Goal: Task Accomplishment & Management: Complete application form

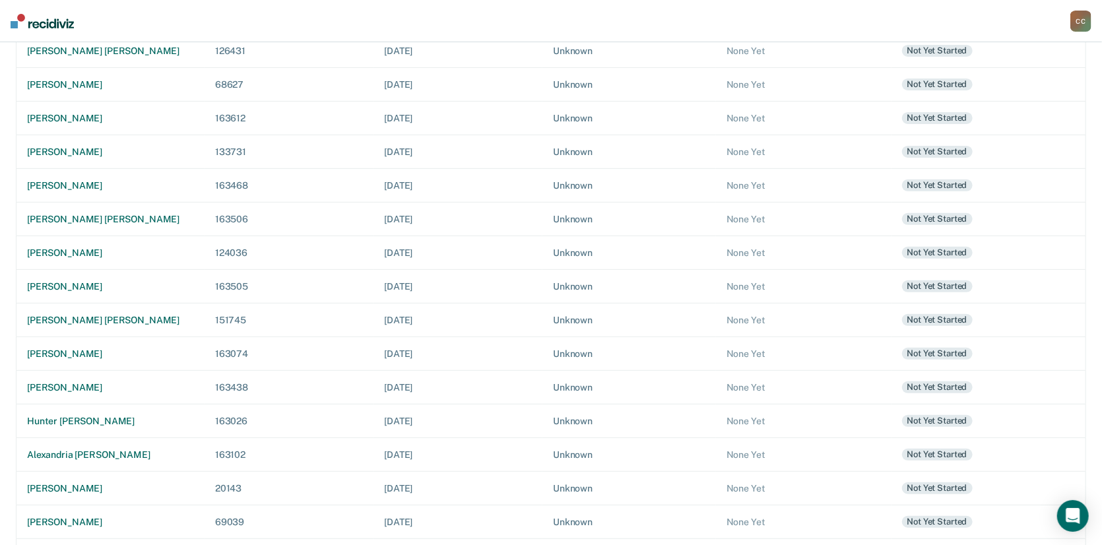
scroll to position [291, 0]
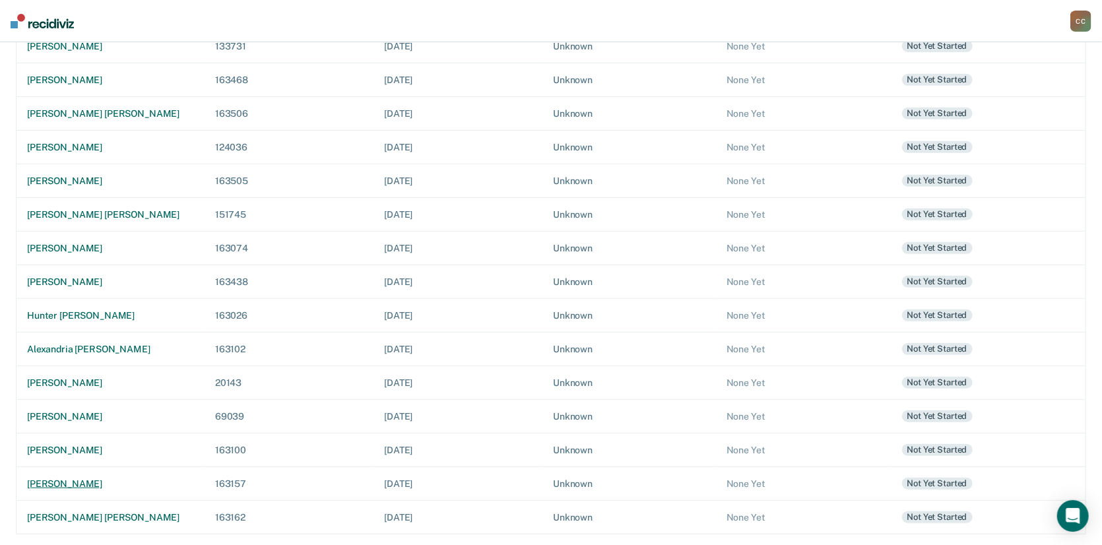
click at [67, 484] on div "[PERSON_NAME]" at bounding box center [110, 483] width 167 height 11
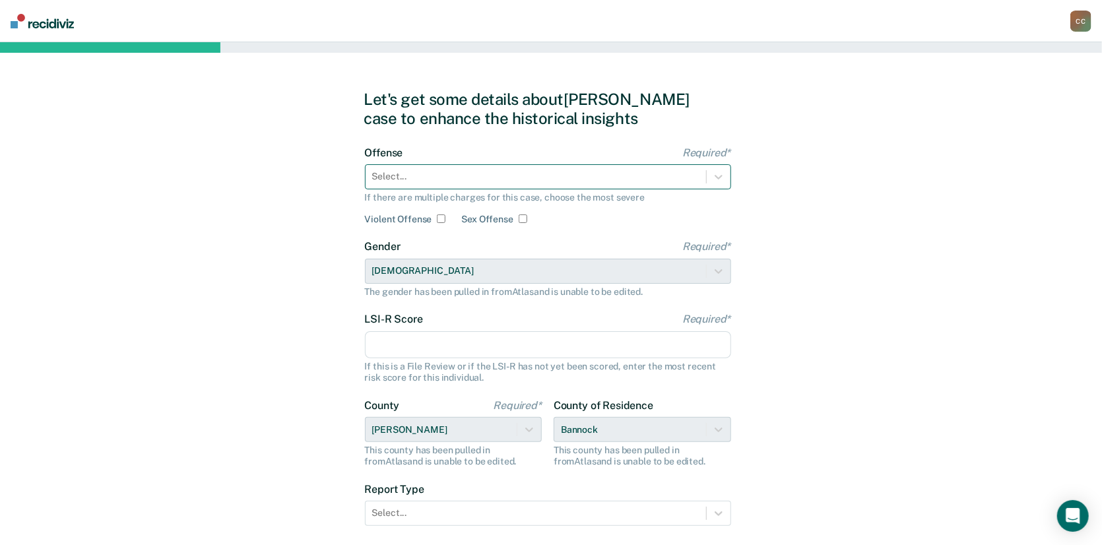
click at [438, 183] on div at bounding box center [535, 177] width 327 height 14
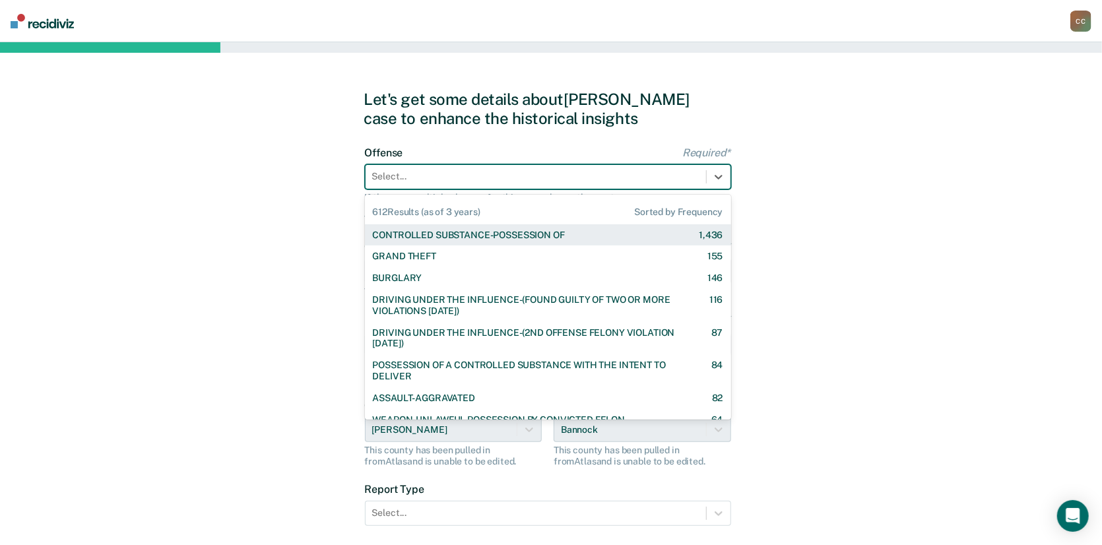
click at [453, 230] on div "CONTROLLED SUBSTANCE-POSSESSION OF" at bounding box center [469, 235] width 192 height 11
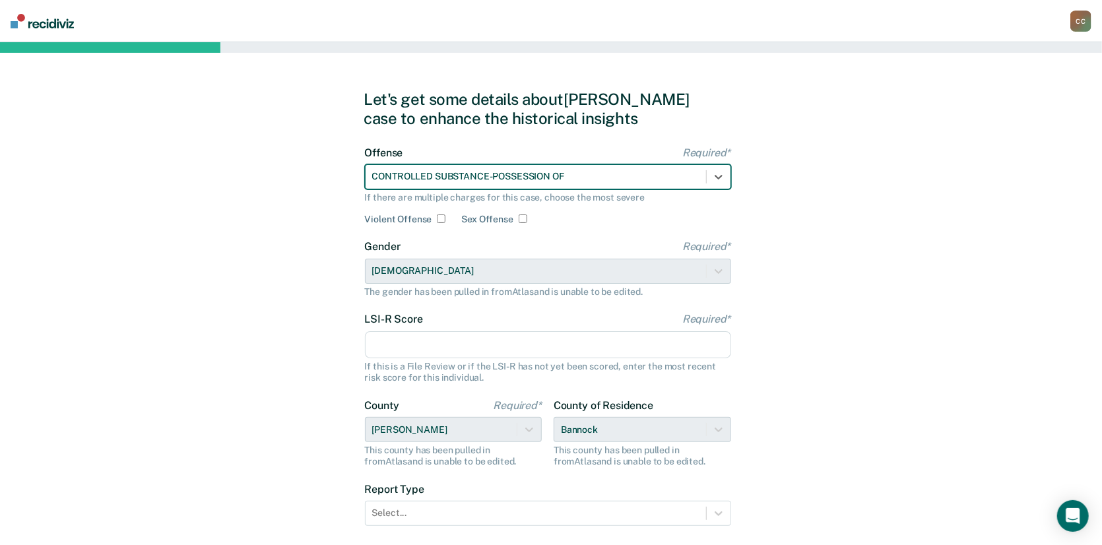
click at [428, 337] on input "LSI-R Score Required*" at bounding box center [548, 345] width 366 height 28
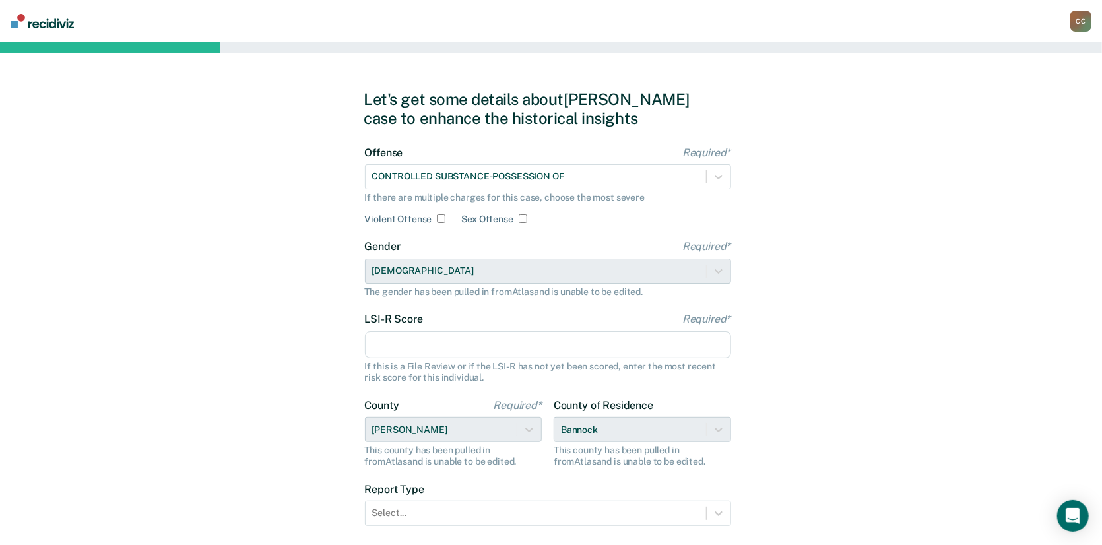
type input "30"
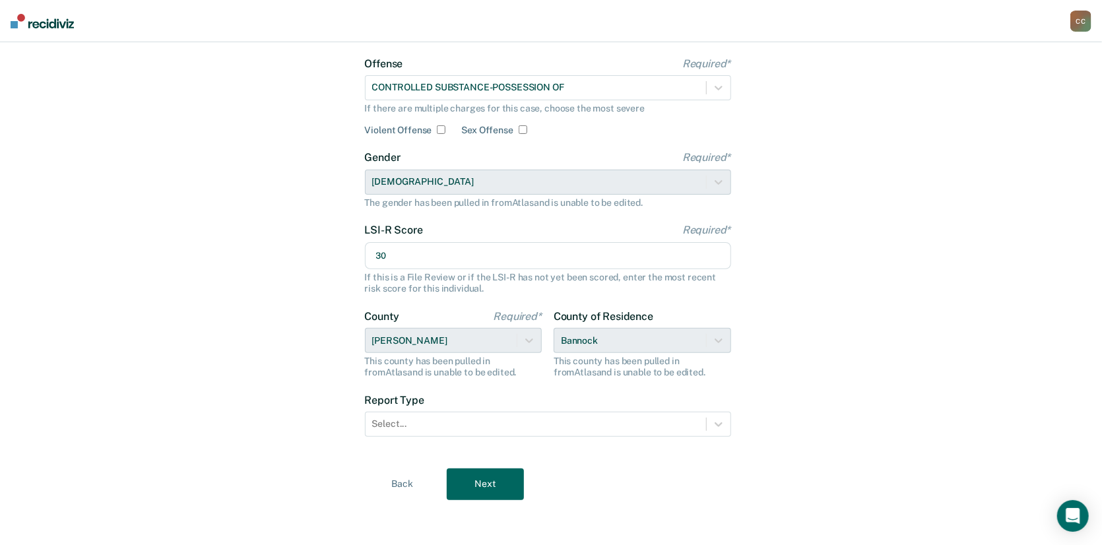
scroll to position [91, 0]
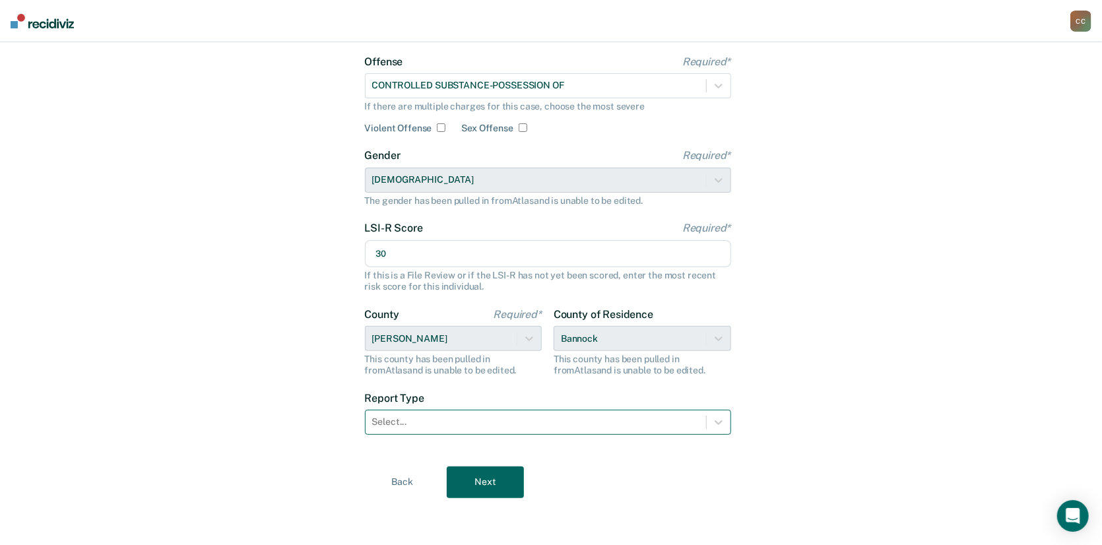
click at [440, 424] on div at bounding box center [535, 422] width 327 height 14
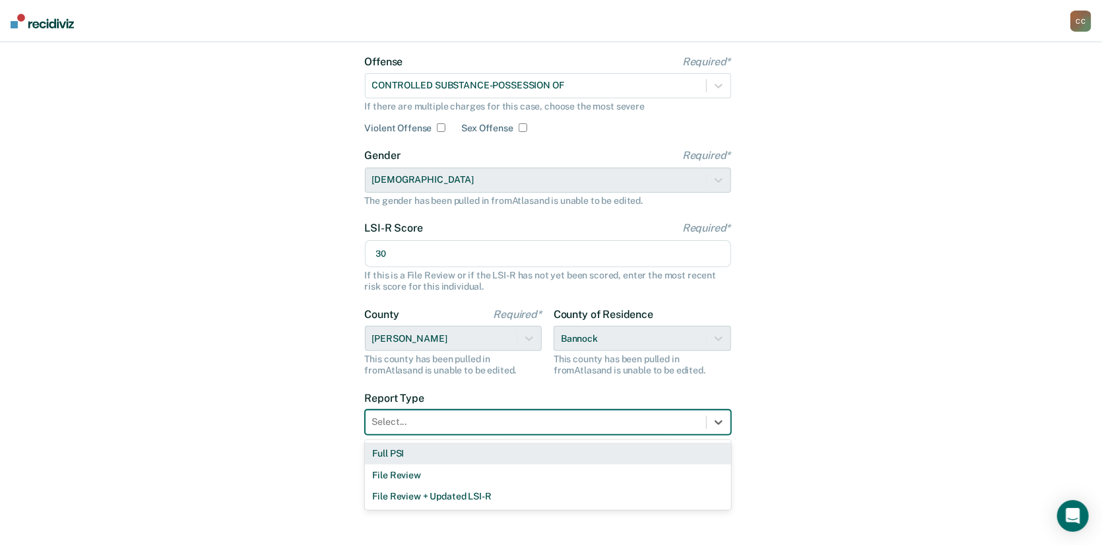
click at [424, 457] on div "Full PSI" at bounding box center [548, 454] width 366 height 22
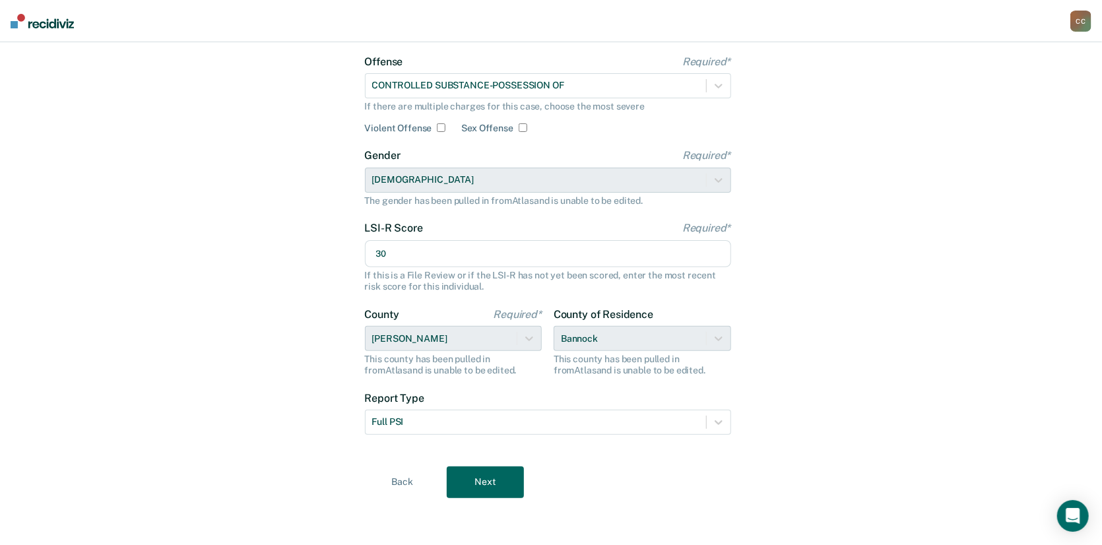
click at [475, 482] on button "Next" at bounding box center [485, 482] width 77 height 32
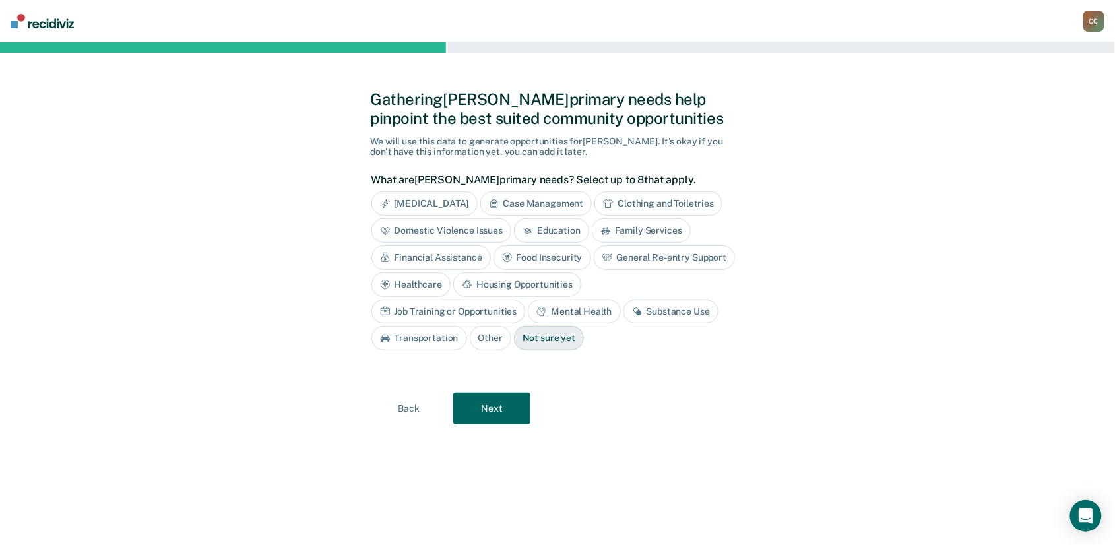
click at [624, 311] on div "Substance Use" at bounding box center [671, 312] width 95 height 24
click at [526, 300] on div "Job Training or Opportunities" at bounding box center [448, 312] width 154 height 24
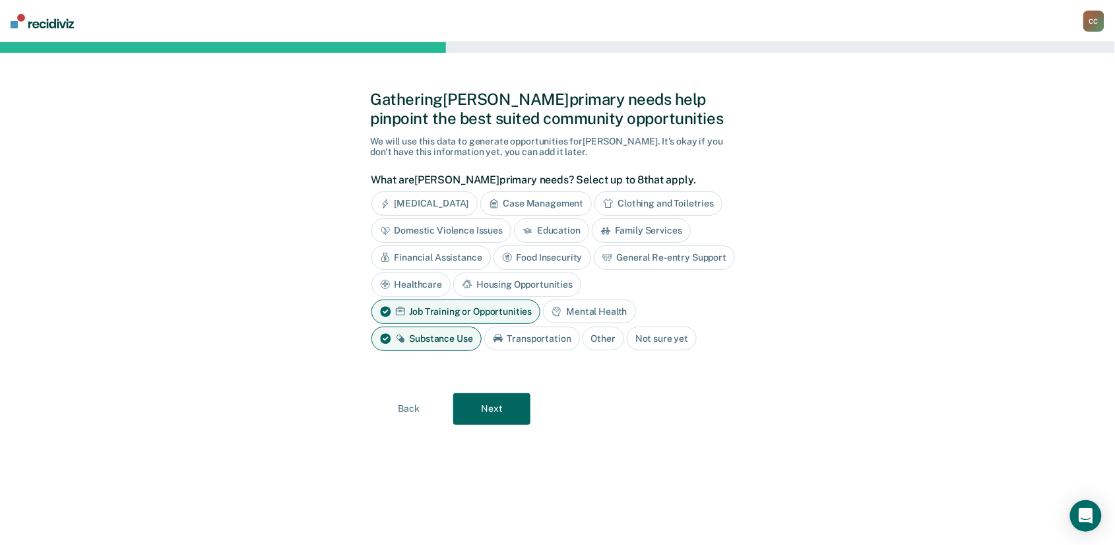
click at [561, 237] on div "Education" at bounding box center [551, 230] width 75 height 24
click at [511, 412] on button "Next" at bounding box center [491, 409] width 77 height 32
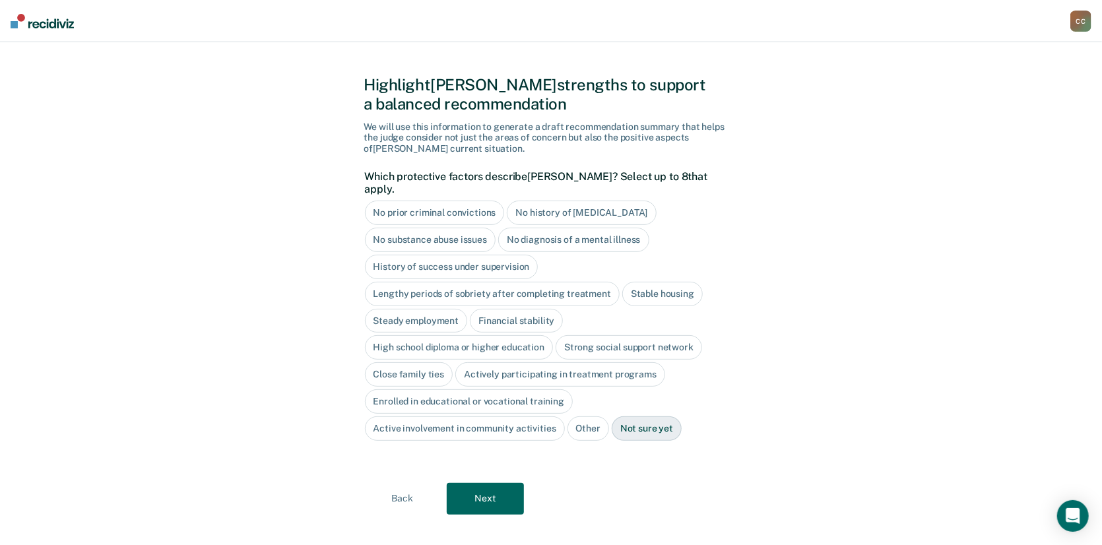
scroll to position [18, 0]
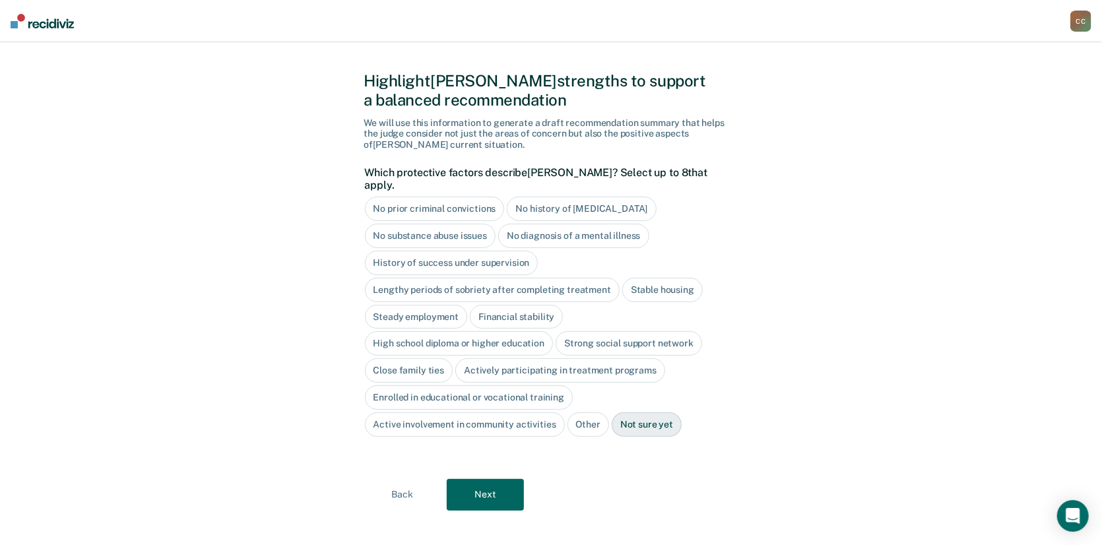
click at [494, 479] on button "Next" at bounding box center [485, 495] width 77 height 32
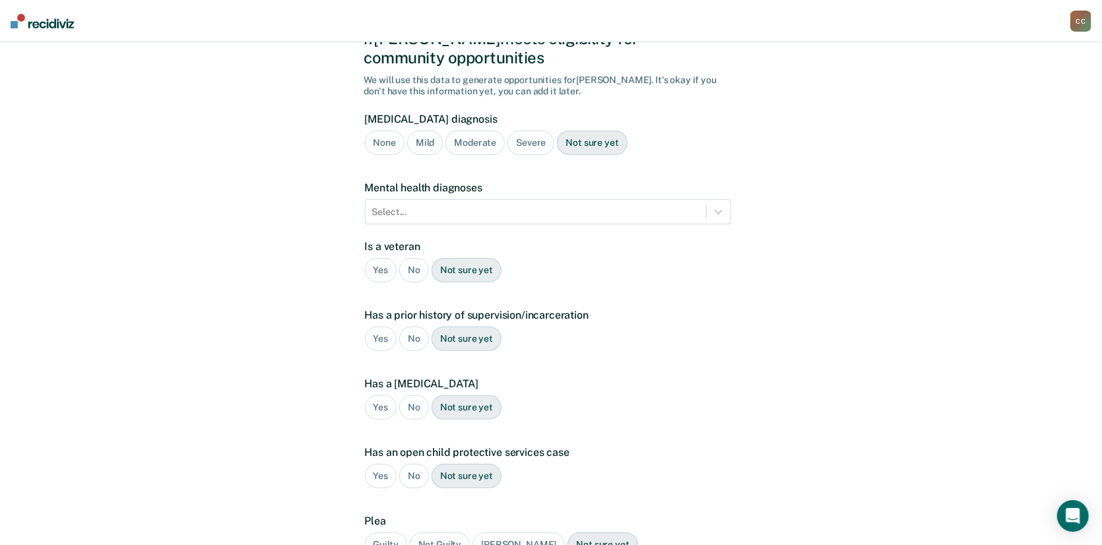
scroll to position [107, 0]
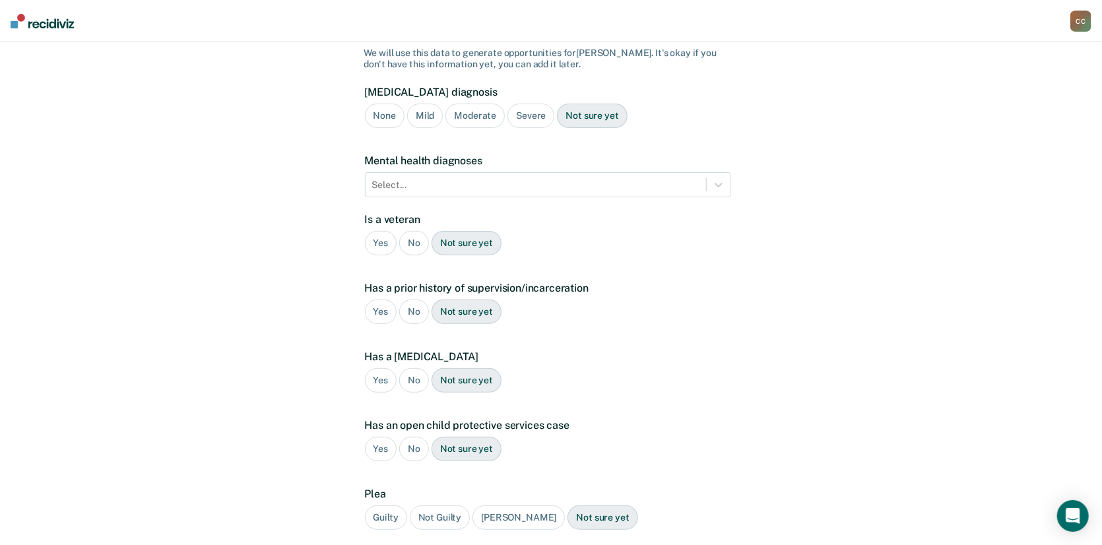
click at [410, 231] on div "Yes No Not sure yet" at bounding box center [548, 243] width 366 height 24
click at [409, 231] on div "No" at bounding box center [414, 243] width 30 height 24
click at [388, 300] on div "Yes" at bounding box center [381, 312] width 32 height 24
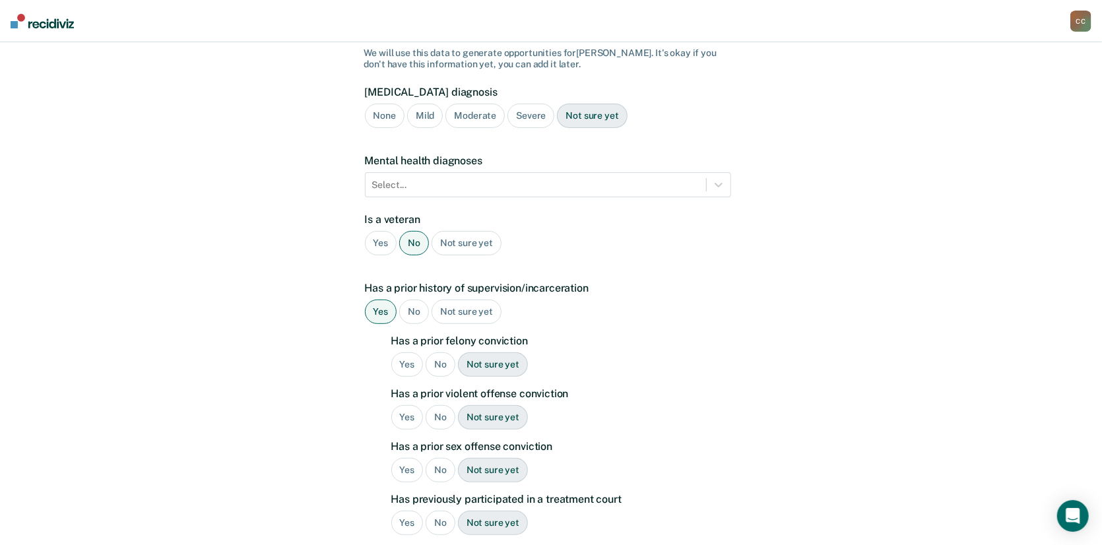
click at [441, 352] on div "No" at bounding box center [441, 364] width 30 height 24
click at [431, 405] on div "No" at bounding box center [441, 417] width 30 height 24
click at [484, 405] on div "Not sure yet" at bounding box center [493, 417] width 70 height 24
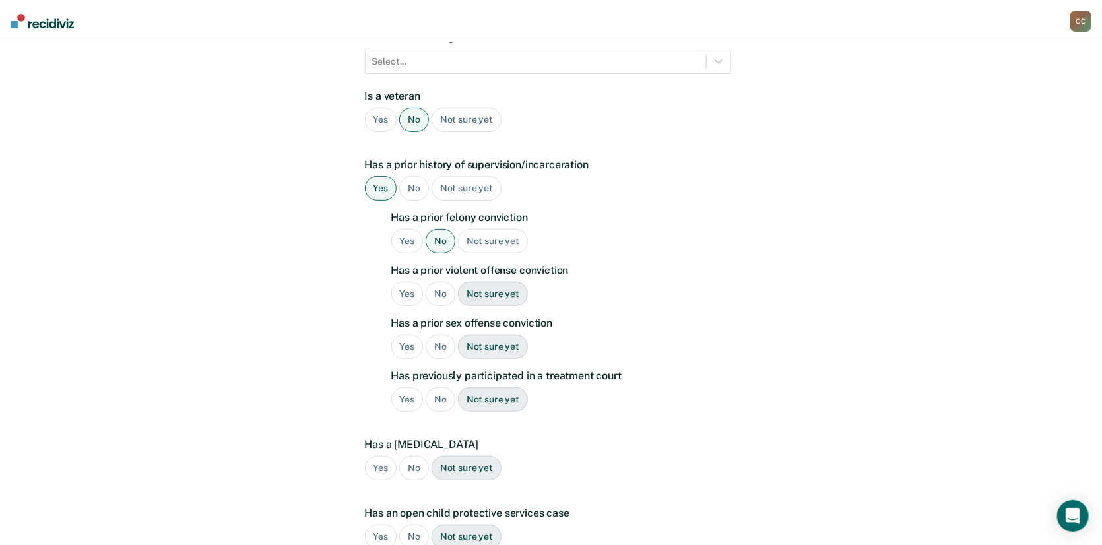
scroll to position [282, 0]
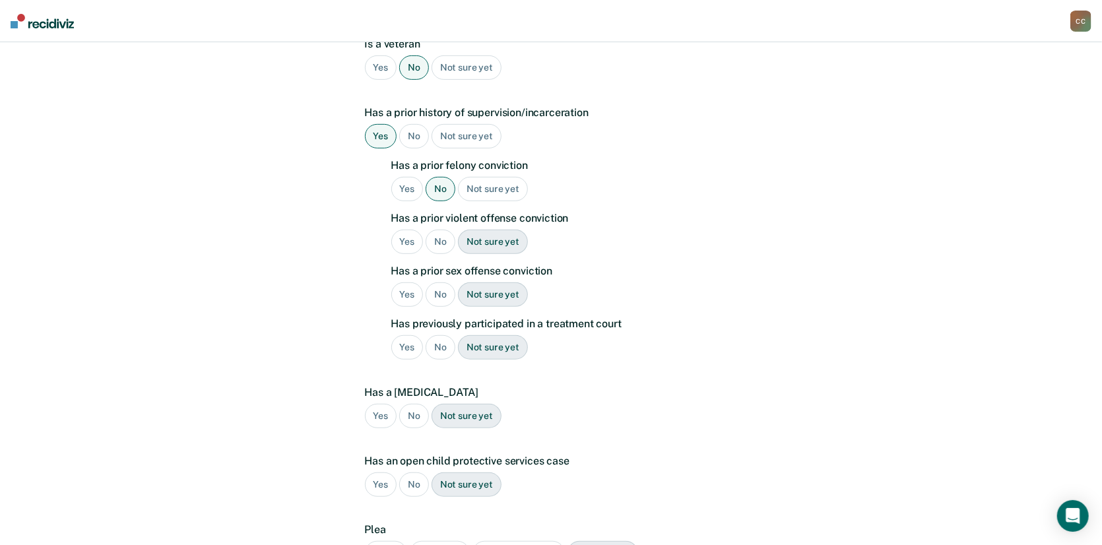
click at [431, 282] on div "No" at bounding box center [441, 294] width 30 height 24
click at [430, 335] on div "No" at bounding box center [441, 347] width 30 height 24
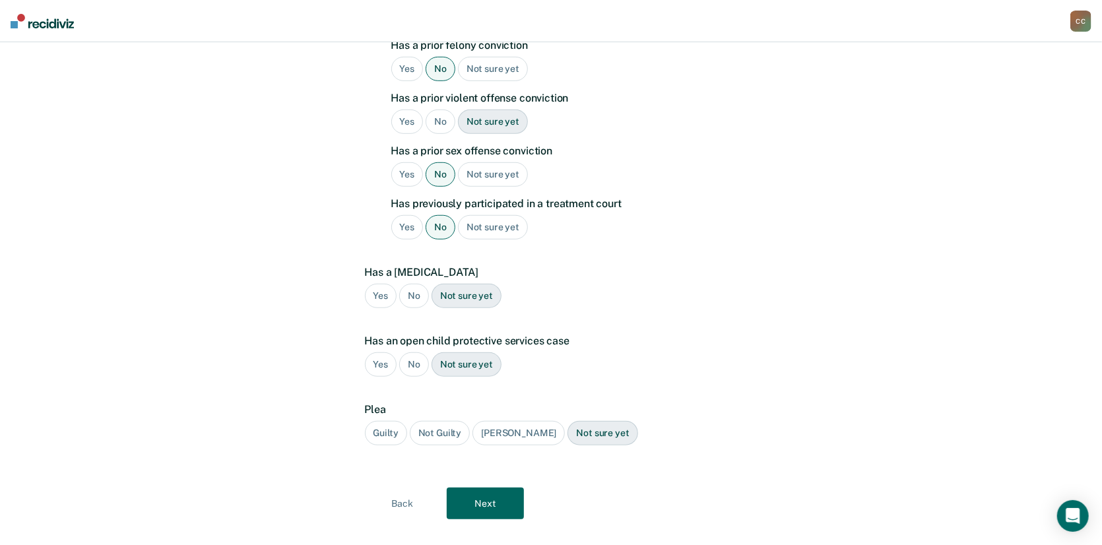
scroll to position [406, 0]
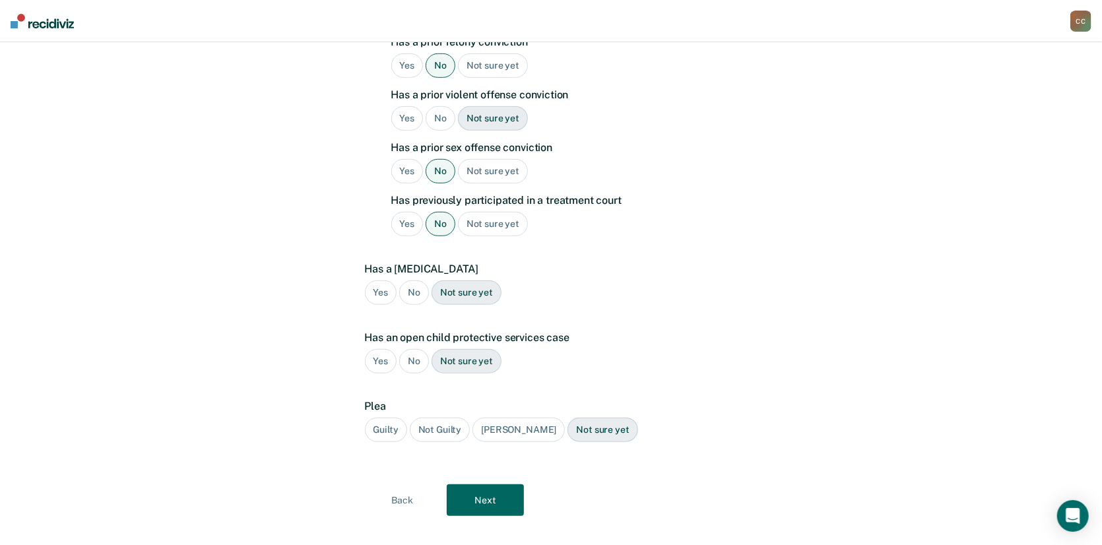
click at [416, 280] on div "No" at bounding box center [414, 292] width 30 height 24
click at [413, 349] on div "No" at bounding box center [414, 361] width 30 height 24
click at [393, 418] on div "Guilty" at bounding box center [386, 430] width 42 height 24
click at [505, 484] on button "Next" at bounding box center [485, 500] width 77 height 32
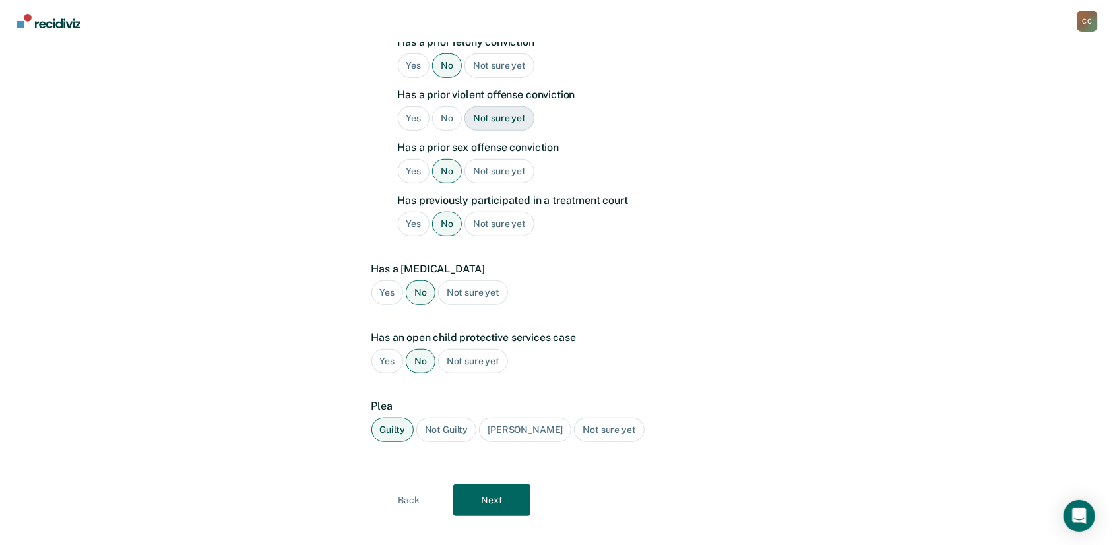
scroll to position [0, 0]
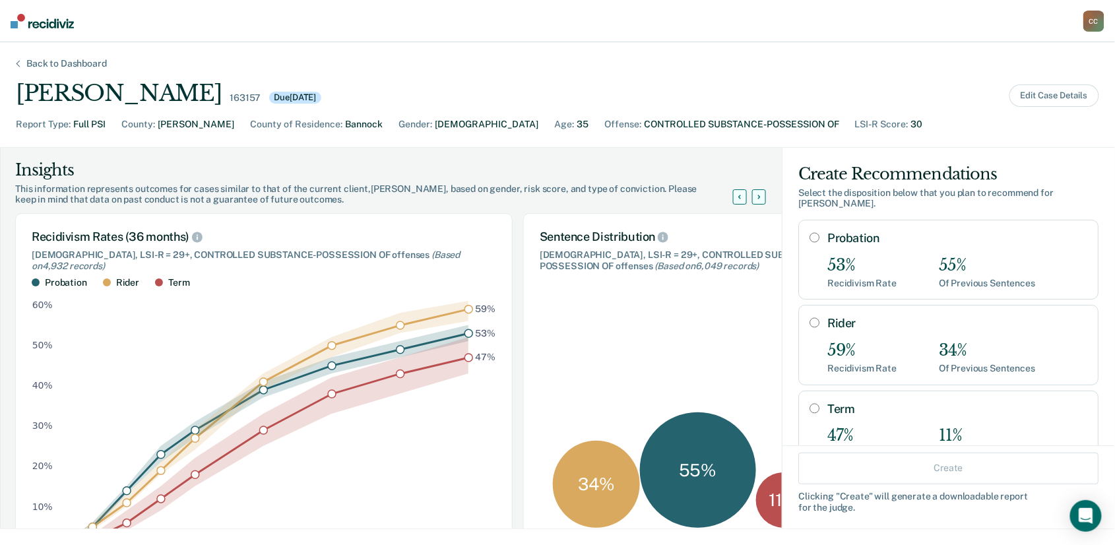
click at [810, 232] on input "Probation" at bounding box center [815, 237] width 10 height 11
radio input "true"
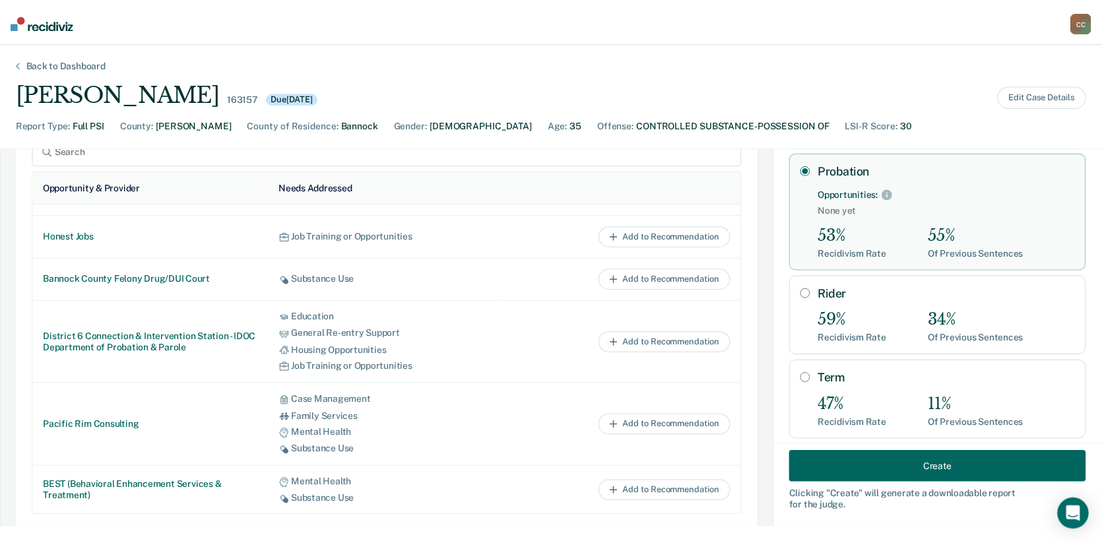
scroll to position [124, 0]
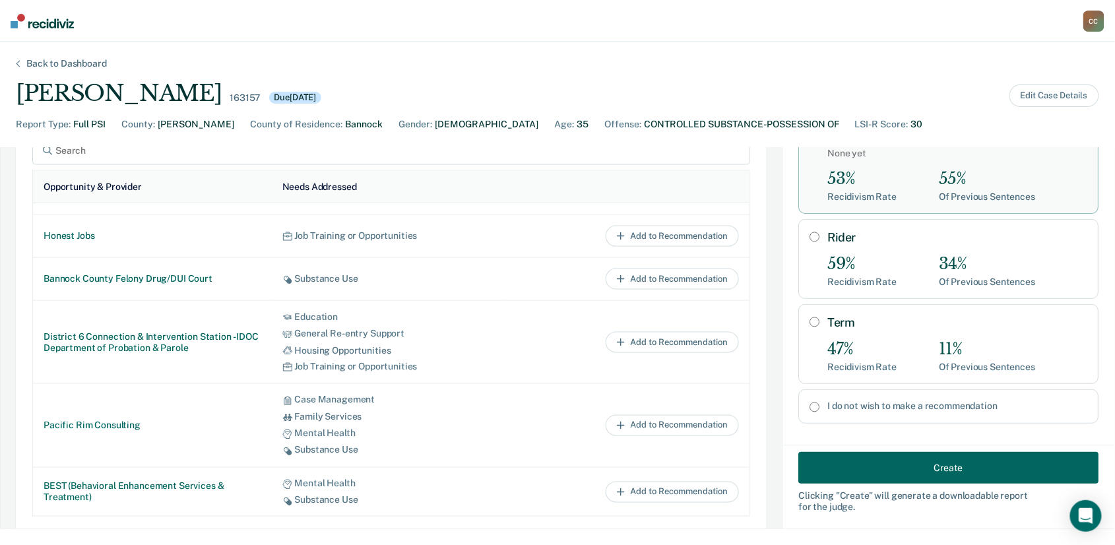
click at [907, 467] on button "Create" at bounding box center [948, 468] width 300 height 32
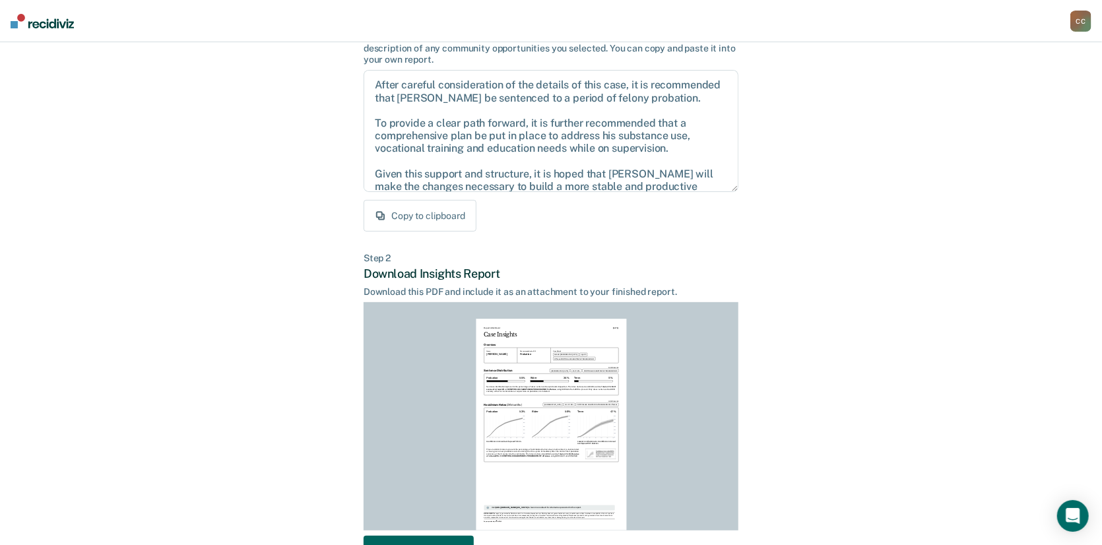
scroll to position [207, 0]
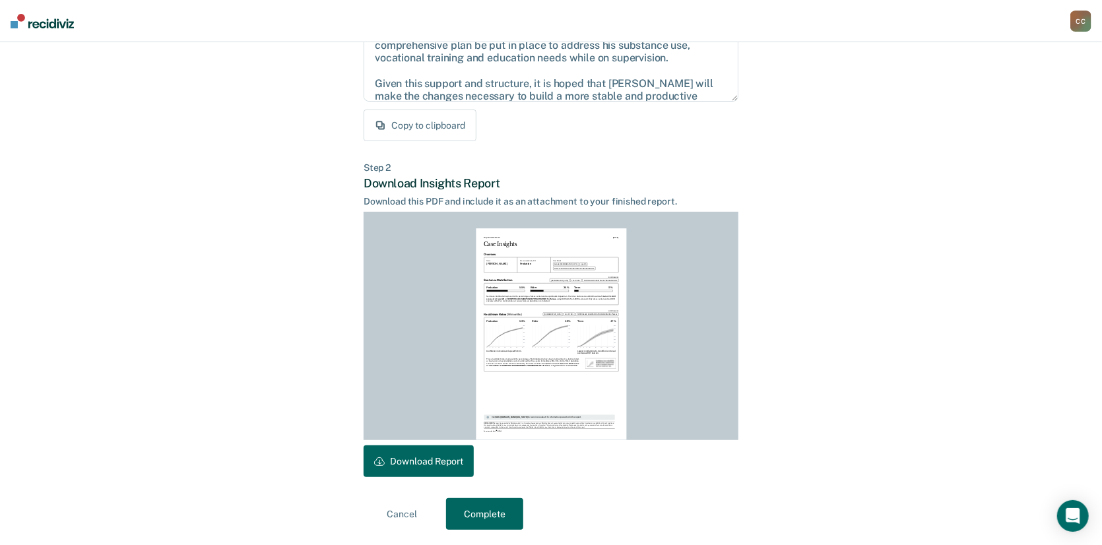
click at [444, 465] on button "Download Report" at bounding box center [419, 461] width 110 height 32
click at [493, 505] on button "Complete" at bounding box center [484, 514] width 77 height 32
